Goal: Find specific page/section: Find specific page/section

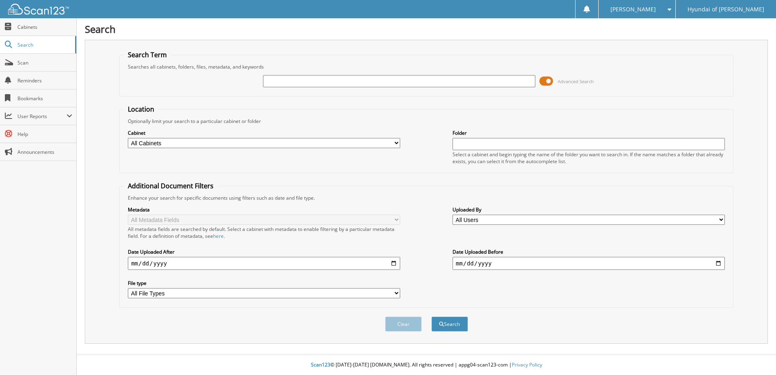
click at [290, 80] on input "text" at bounding box center [399, 81] width 272 height 12
type input "63953"
click at [431, 316] on button "Search" at bounding box center [449, 323] width 37 height 15
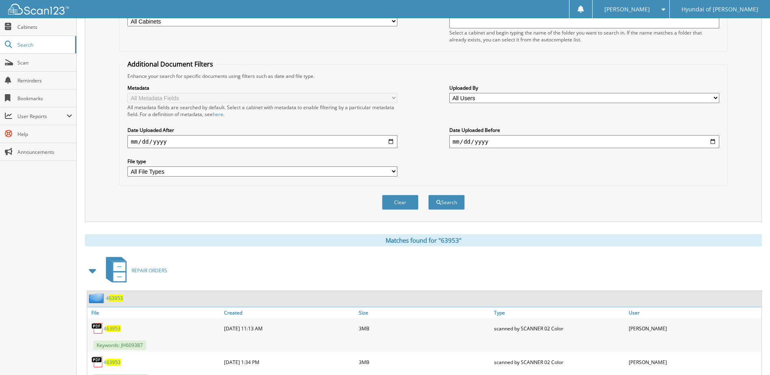
scroll to position [259, 0]
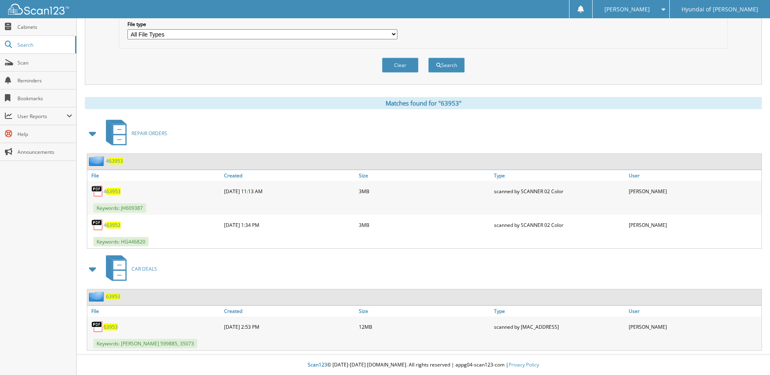
click at [113, 327] on span "63953" at bounding box center [110, 326] width 14 height 7
